Goal: Browse casually

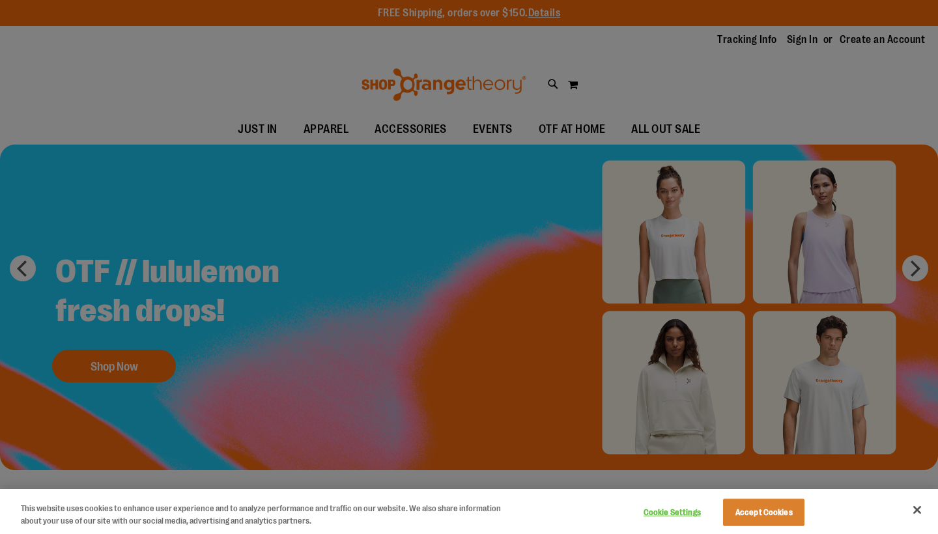
click at [265, 130] on div at bounding box center [469, 267] width 938 height 534
click at [206, 76] on div at bounding box center [469, 267] width 938 height 534
click at [779, 513] on button "Accept Cookies" at bounding box center [763, 512] width 81 height 27
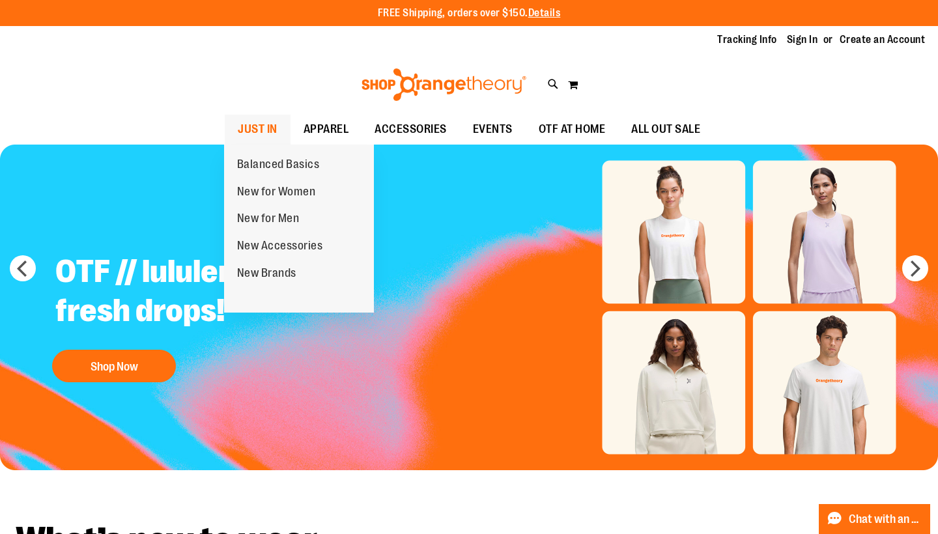
click at [257, 126] on span "JUST IN" at bounding box center [258, 129] width 40 height 29
click at [266, 191] on span "New for Women" at bounding box center [276, 193] width 79 height 16
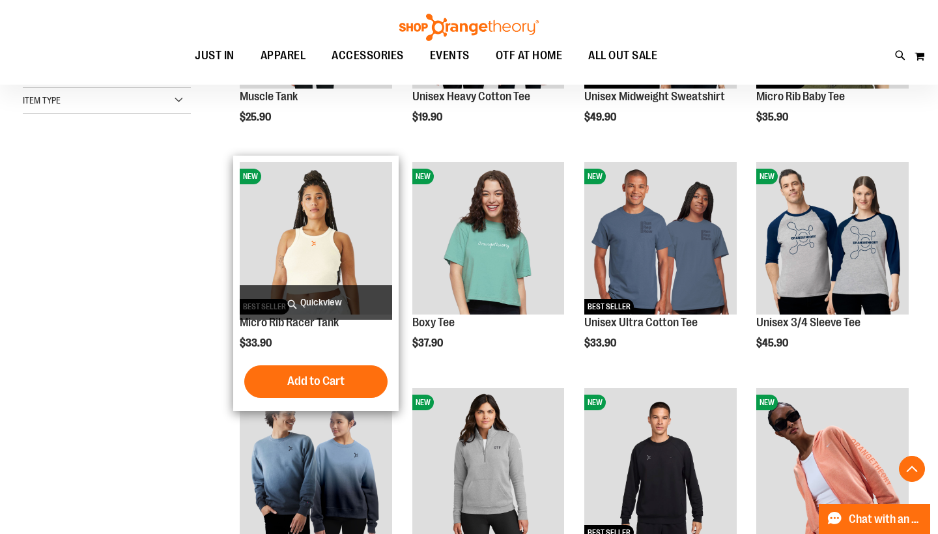
scroll to position [330, 0]
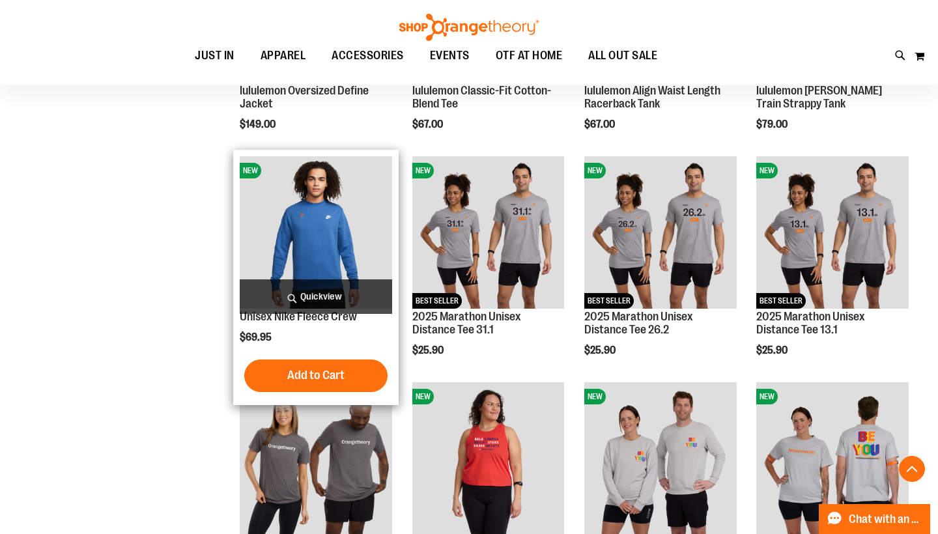
scroll to position [1966, 0]
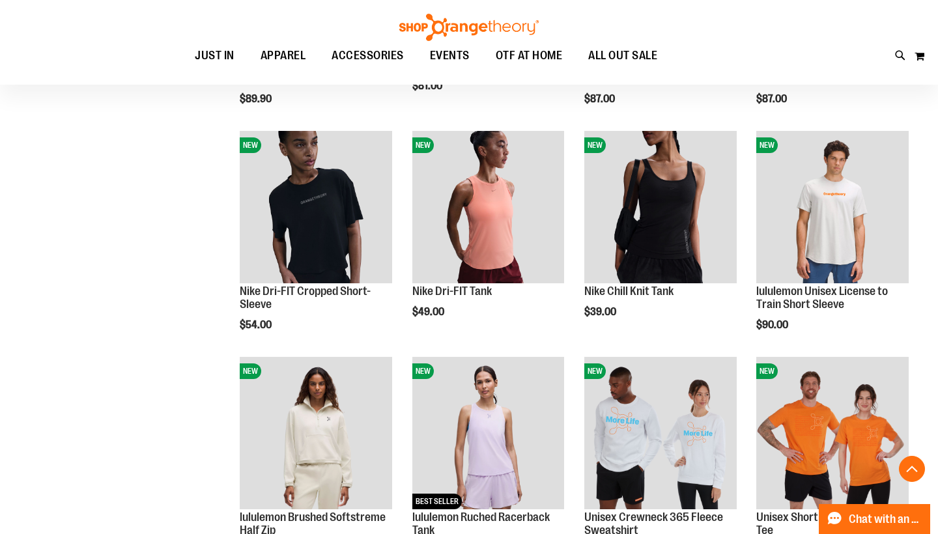
scroll to position [772, 0]
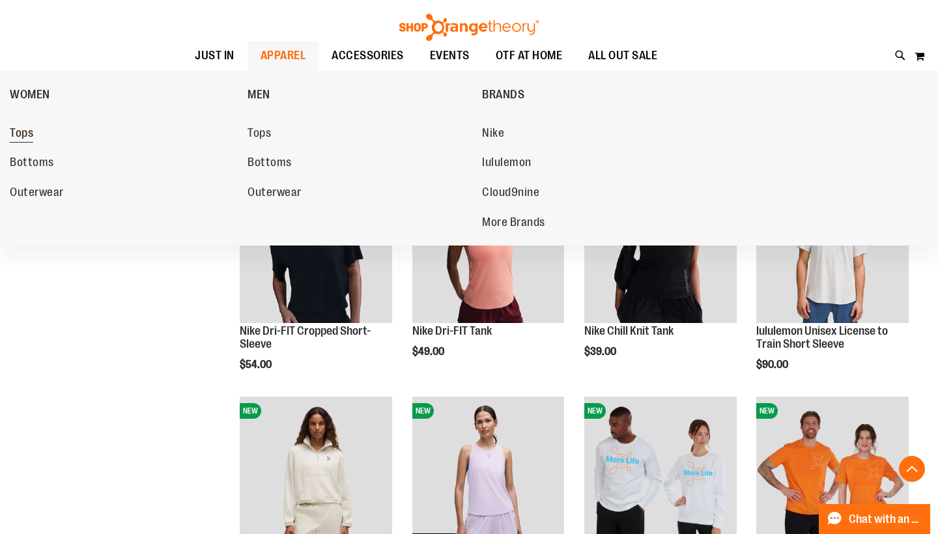
click at [23, 130] on span "Tops" at bounding box center [21, 134] width 23 height 16
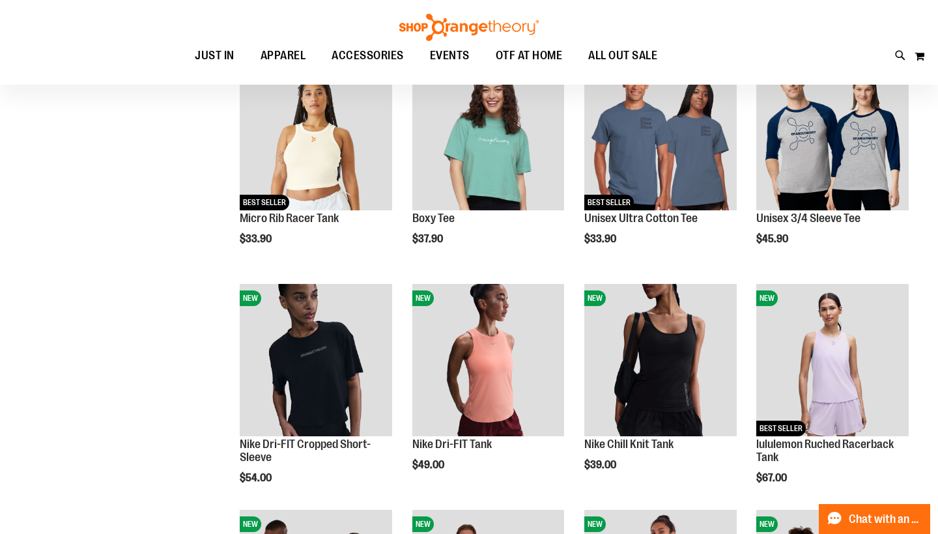
scroll to position [107, 0]
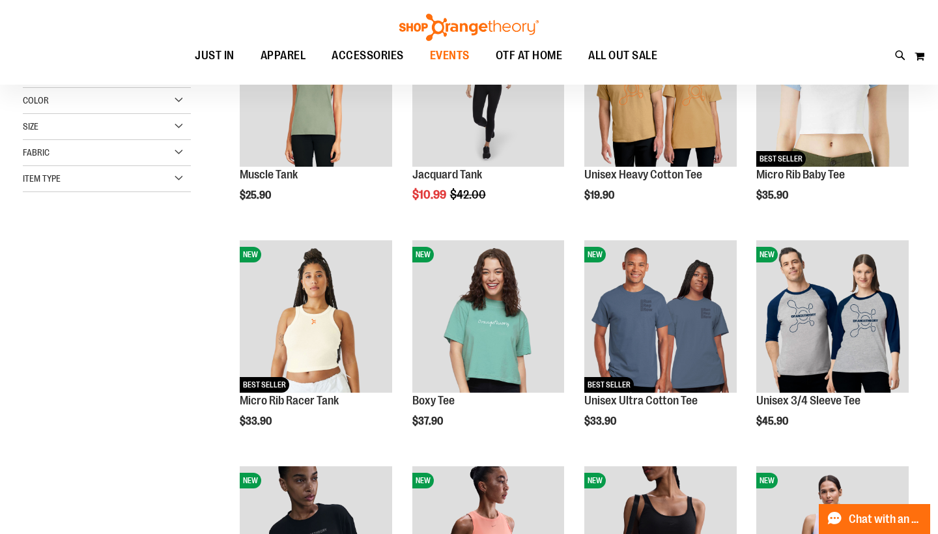
click at [453, 54] on span "EVENTS" at bounding box center [450, 55] width 40 height 29
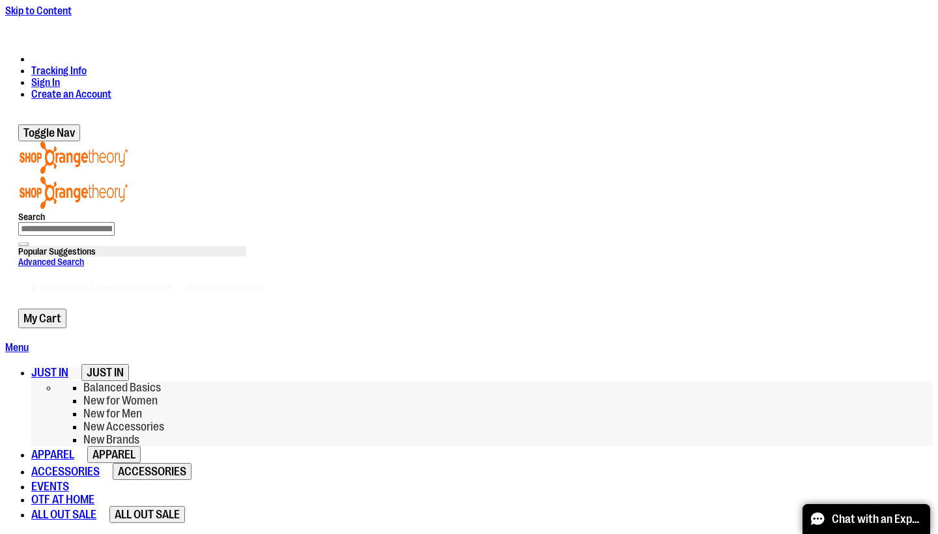
click at [158, 394] on span "New for Women" at bounding box center [120, 400] width 74 height 13
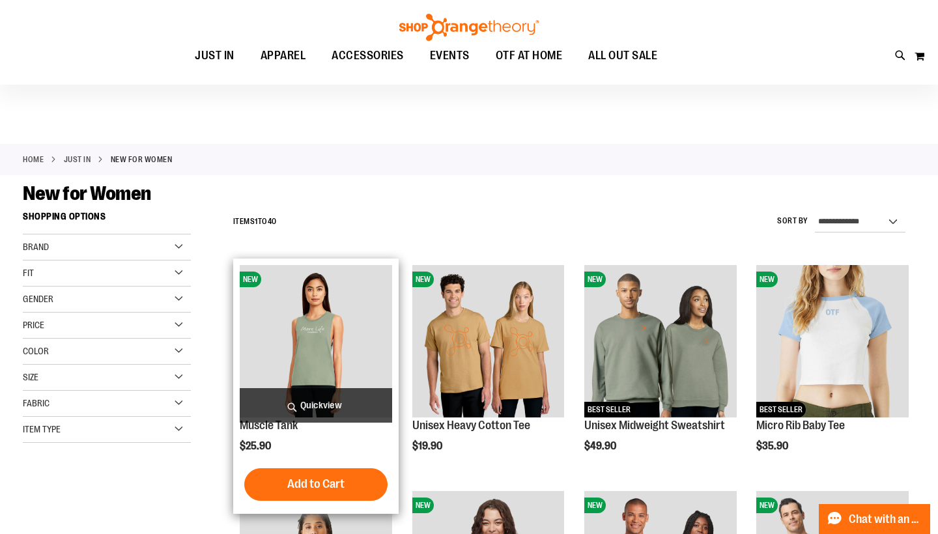
scroll to position [178, 0]
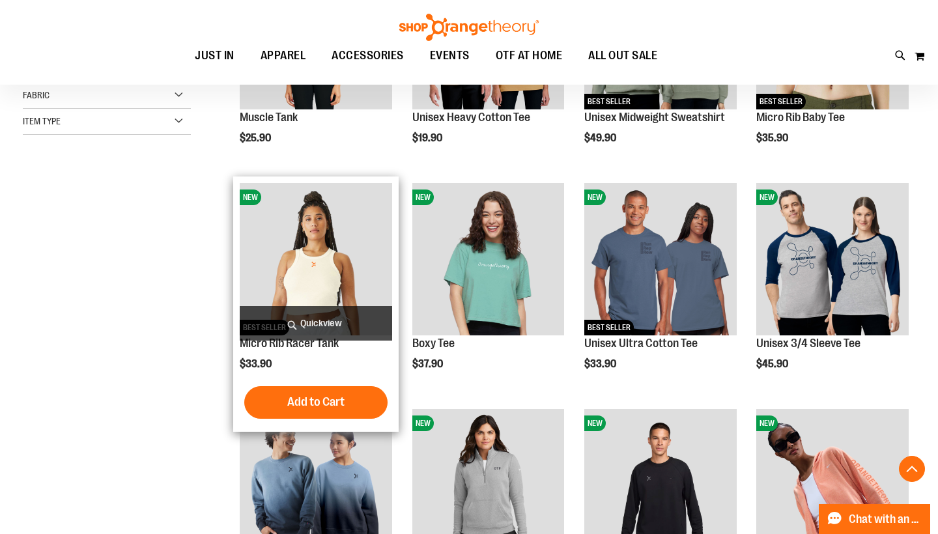
scroll to position [309, 0]
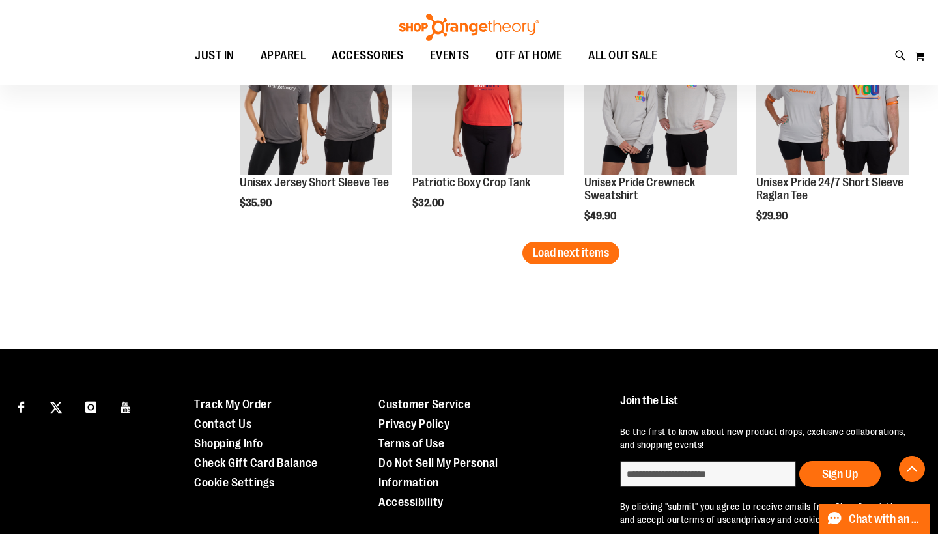
scroll to position [2052, 0]
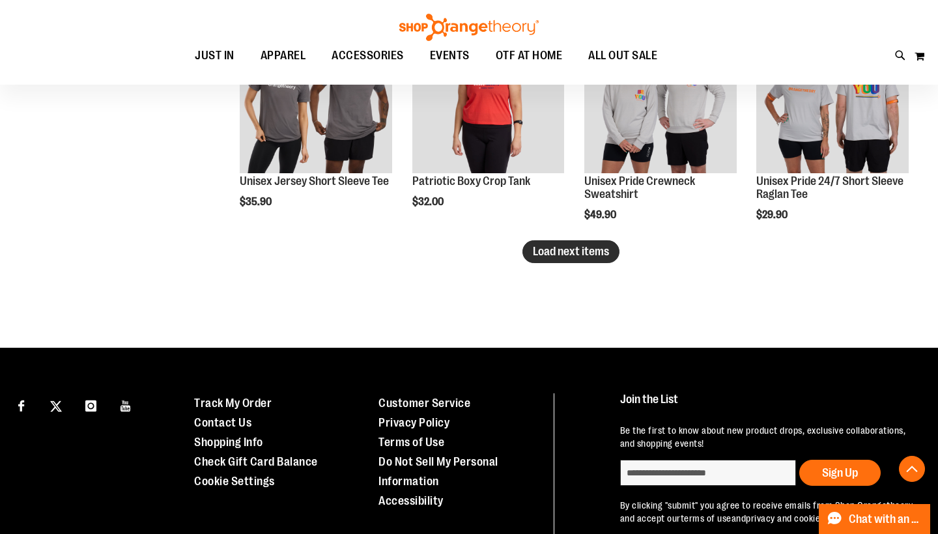
click at [565, 246] on span "Load next items" at bounding box center [571, 251] width 76 height 13
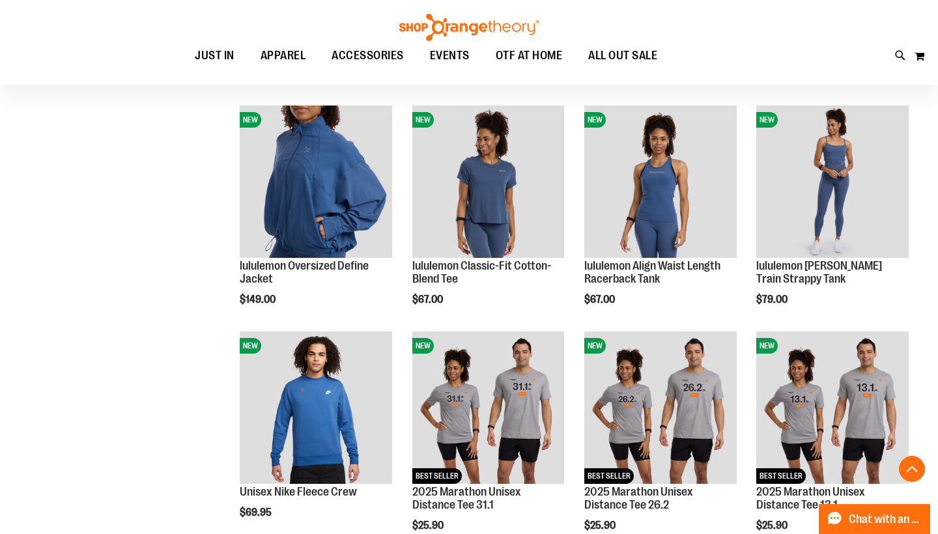
scroll to position [1505, 0]
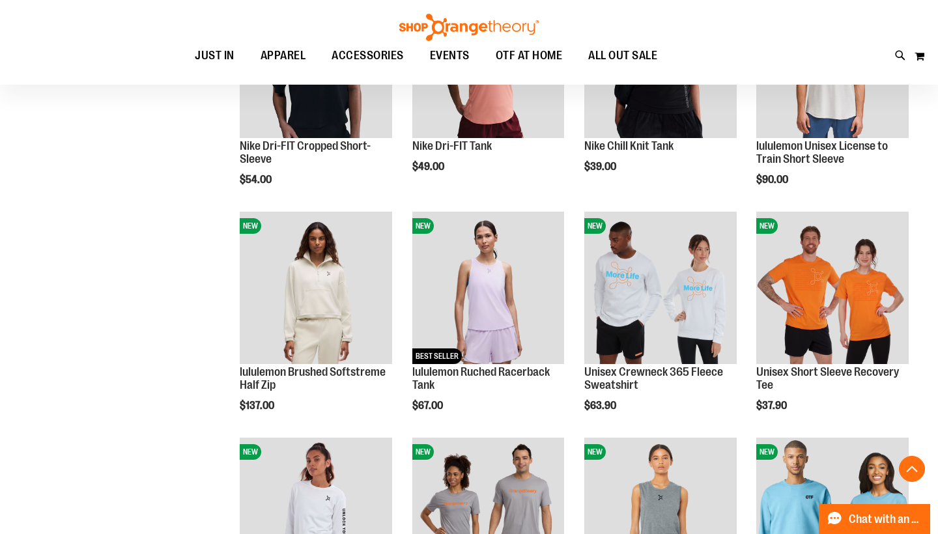
scroll to position [847, 1]
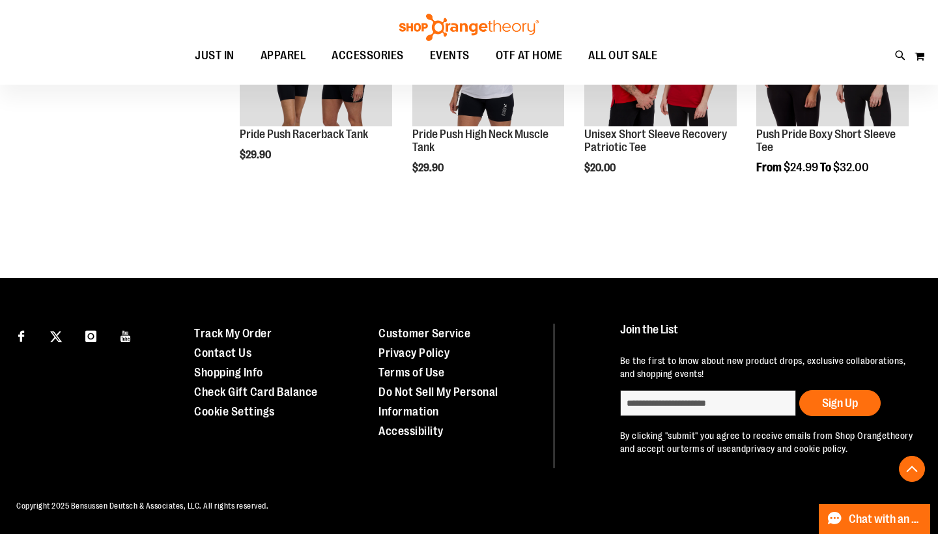
scroll to position [2326, 0]
